Goal: Information Seeking & Learning: Check status

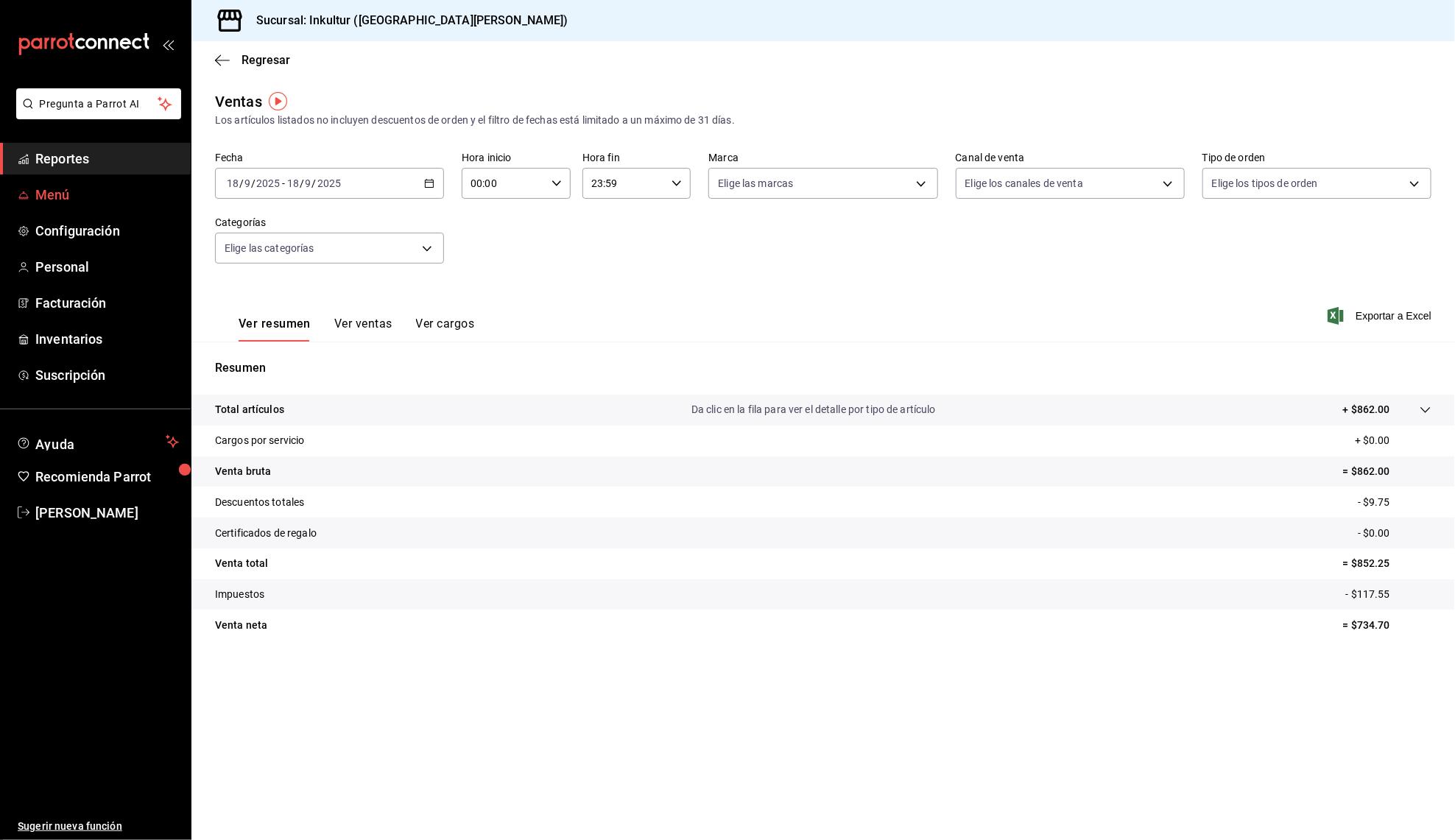
click at [62, 189] on span "Menú" at bounding box center [106, 195] width 143 height 20
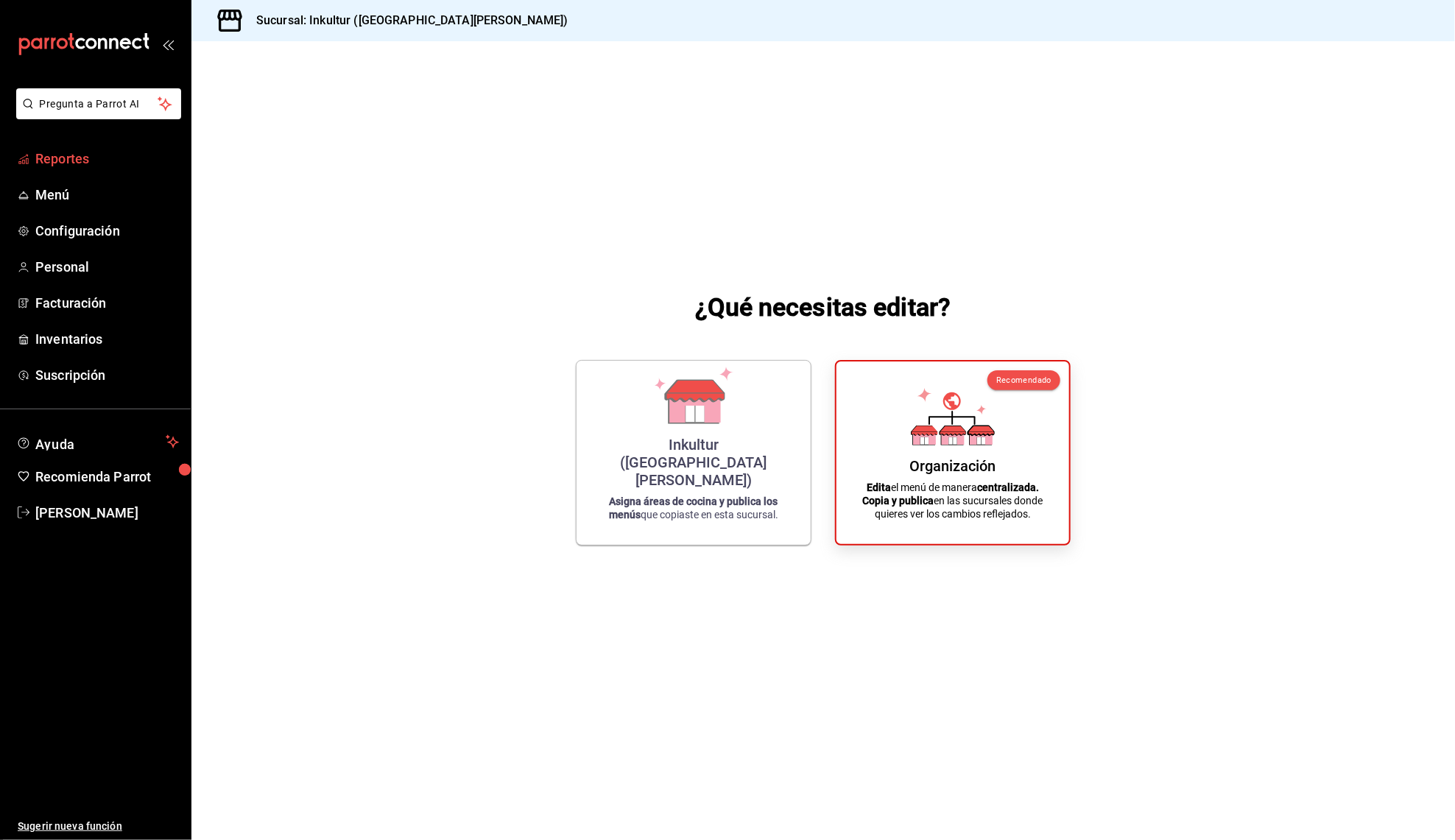
click at [77, 161] on span "Reportes" at bounding box center [106, 159] width 143 height 20
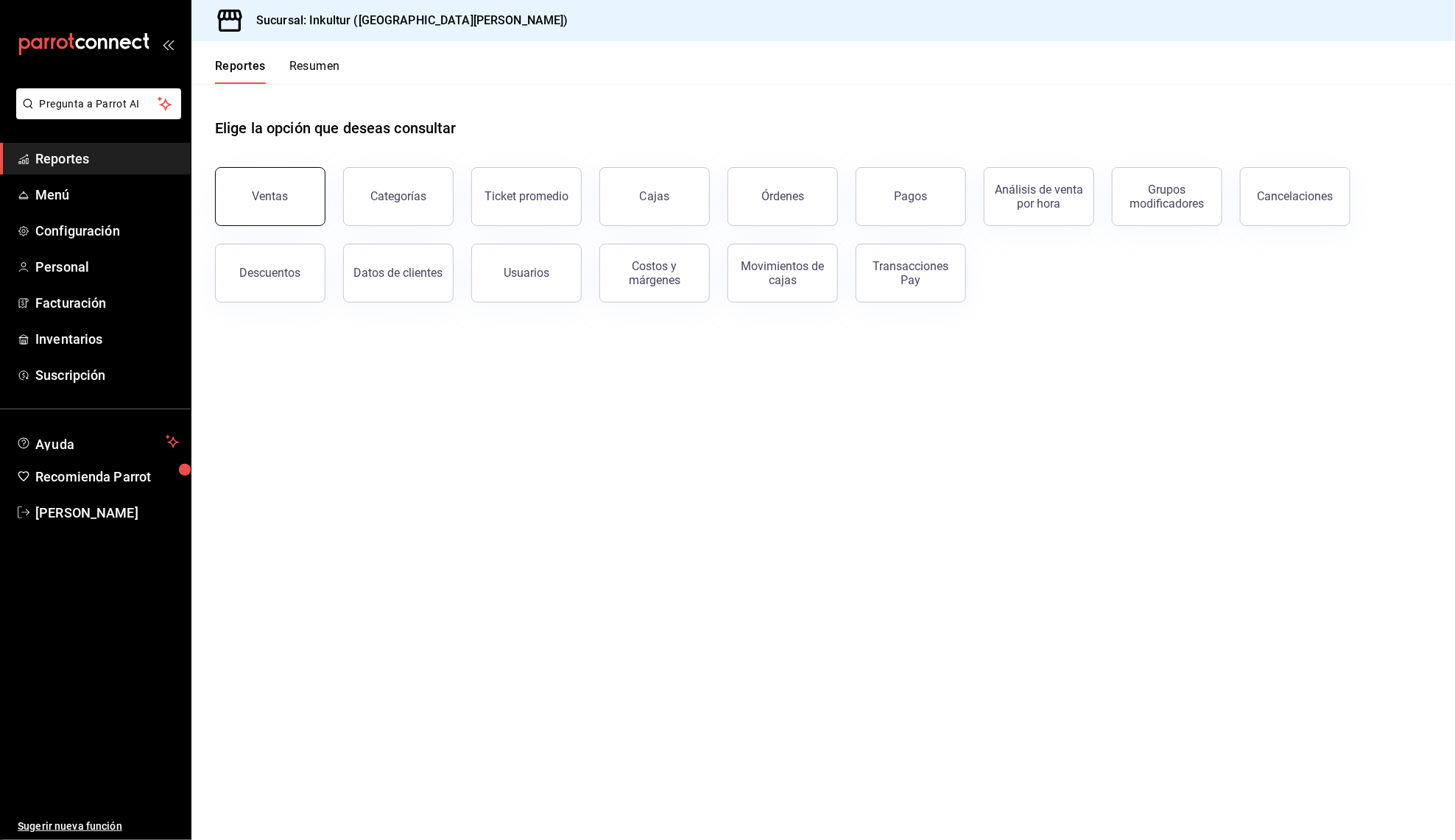
click at [306, 203] on button "Ventas" at bounding box center [271, 197] width 111 height 59
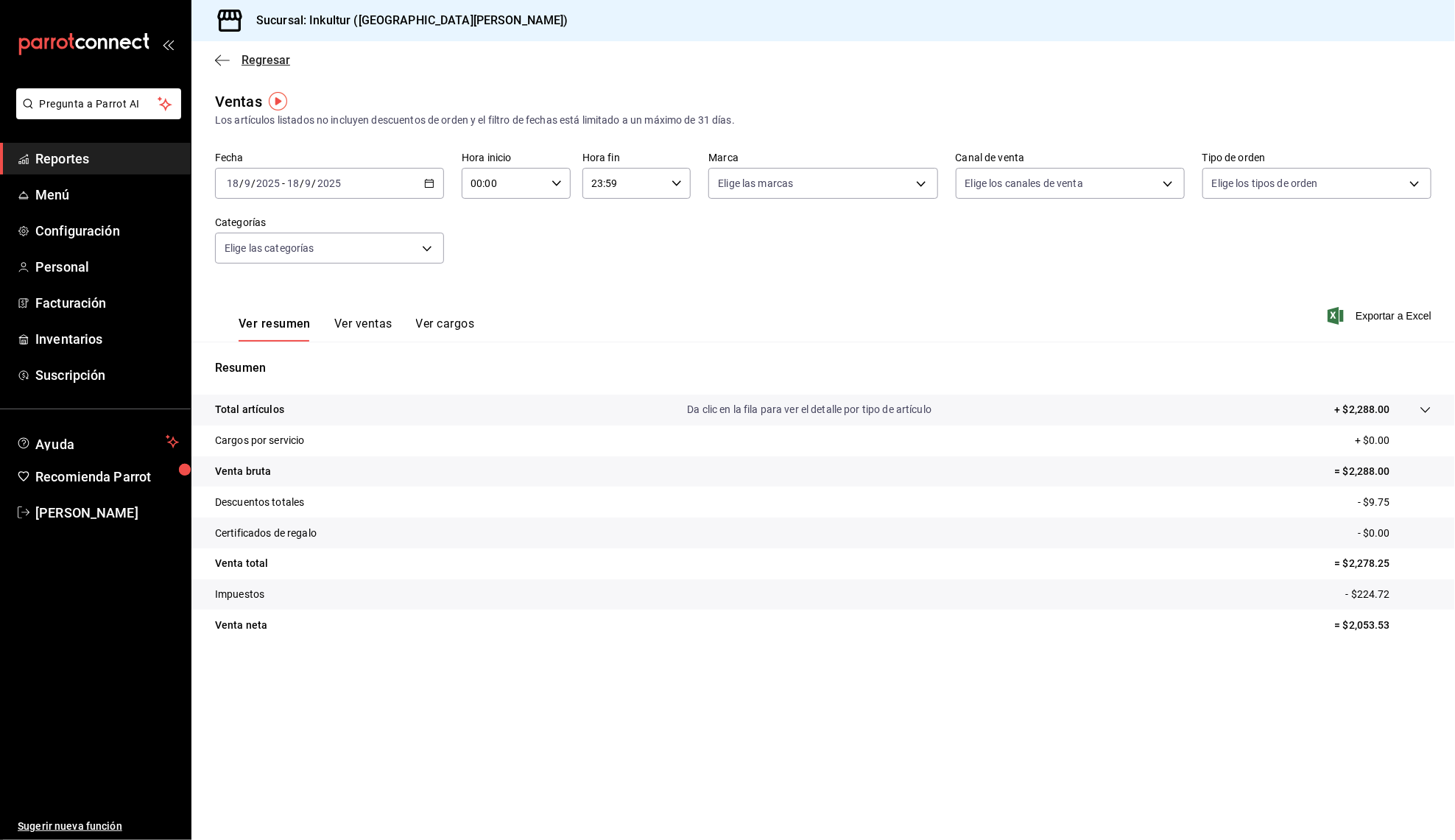
click at [219, 57] on icon "button" at bounding box center [223, 60] width 15 height 13
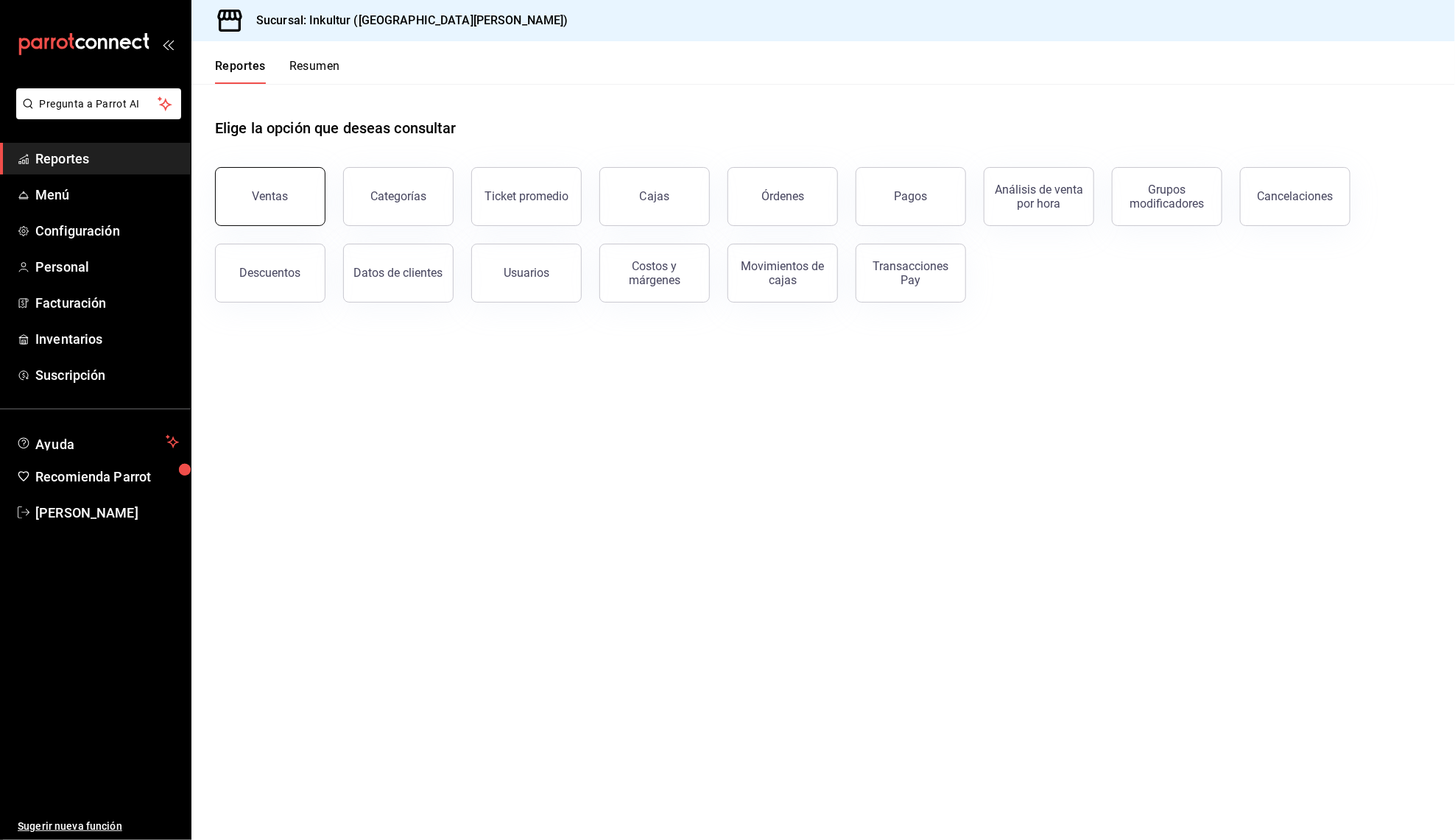
click at [291, 175] on button "Ventas" at bounding box center [271, 197] width 111 height 59
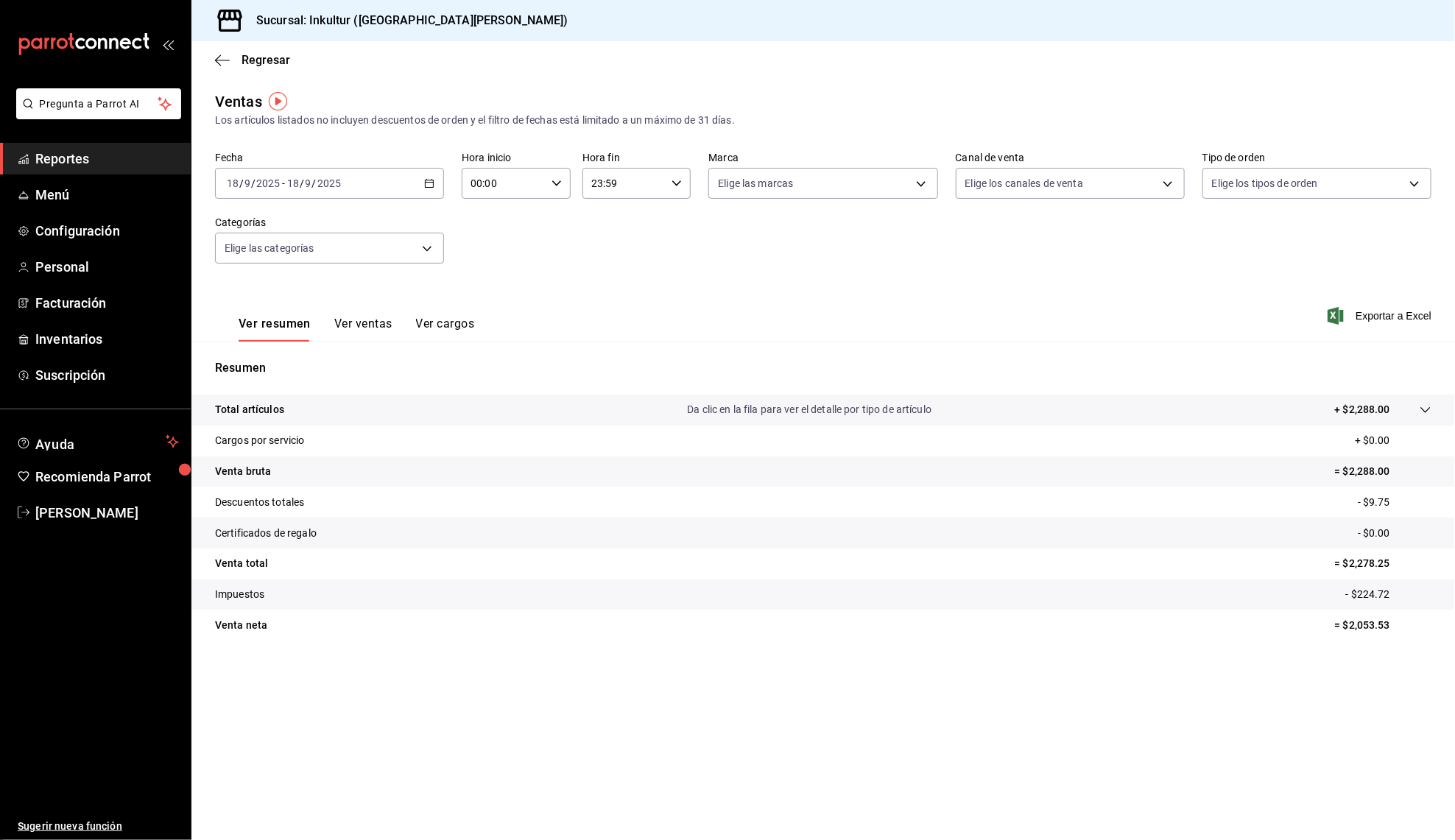
click at [356, 326] on button "Ver ventas" at bounding box center [363, 329] width 58 height 25
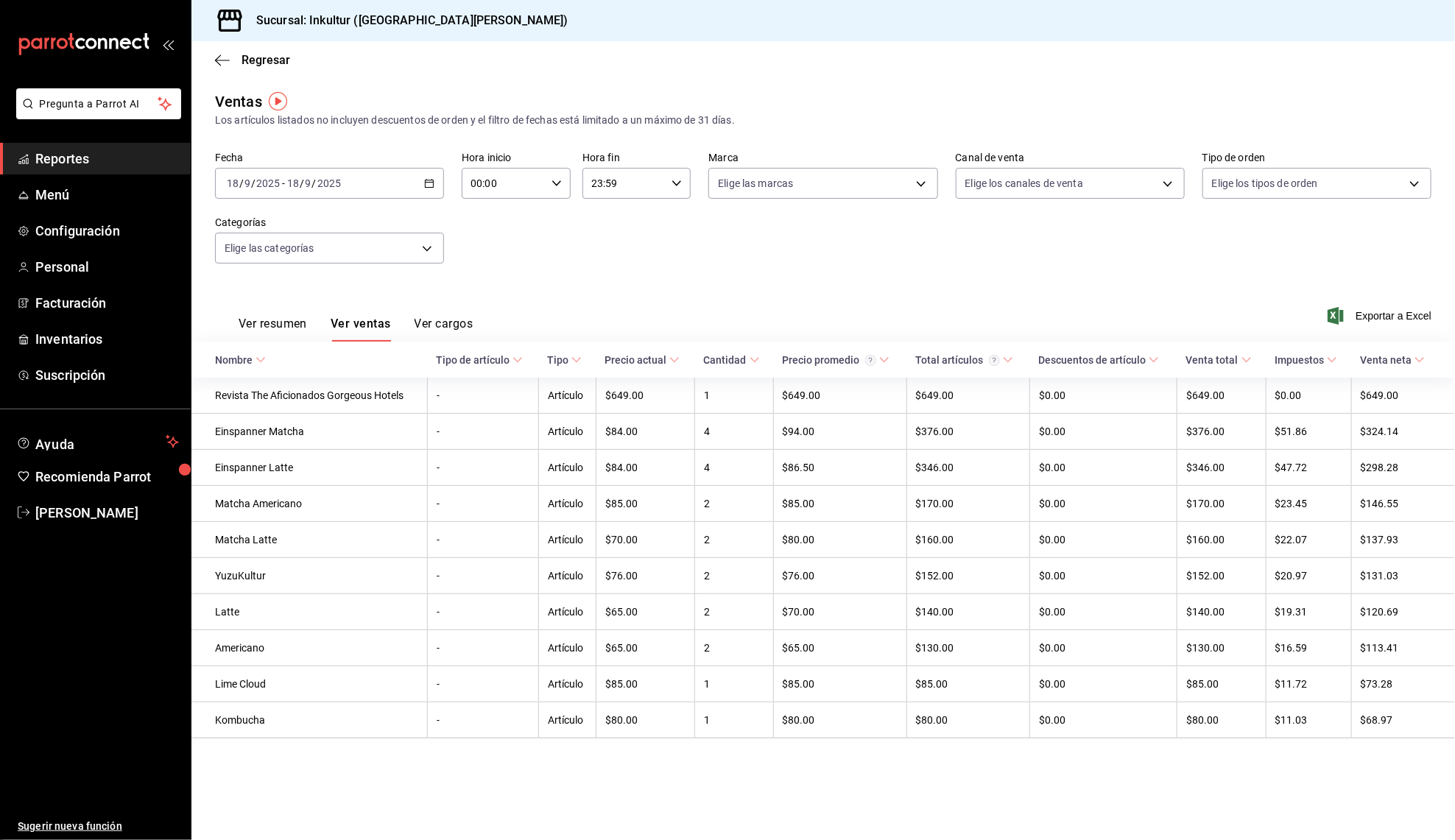
click at [267, 326] on button "Ver resumen" at bounding box center [273, 329] width 69 height 25
